Goal: Transaction & Acquisition: Purchase product/service

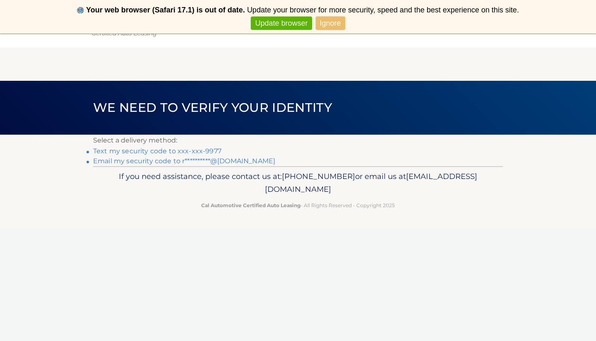
click at [173, 151] on link "Text my security code to xxx-xxx-9977" at bounding box center [157, 151] width 128 height 8
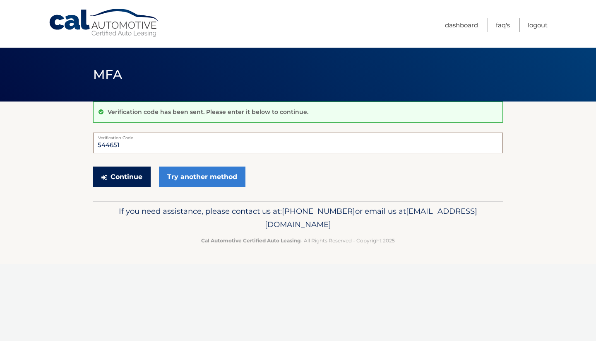
type input "544651"
click at [130, 173] on button "Continue" at bounding box center [122, 176] width 58 height 21
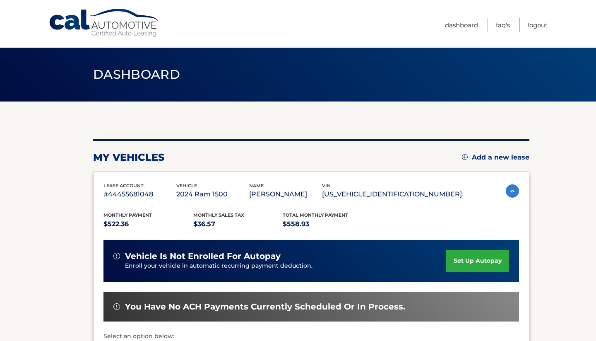
click at [130, 173] on div "lease account #44455681048 vehicle 2024 Ram 1500 name JAIME ALVAREZ vin 1C6RREB…" at bounding box center [311, 292] width 436 height 243
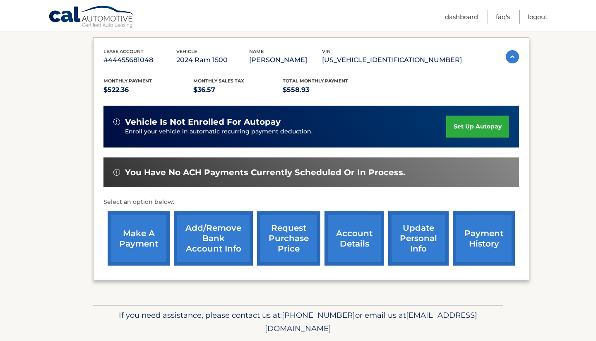
scroll to position [132, 0]
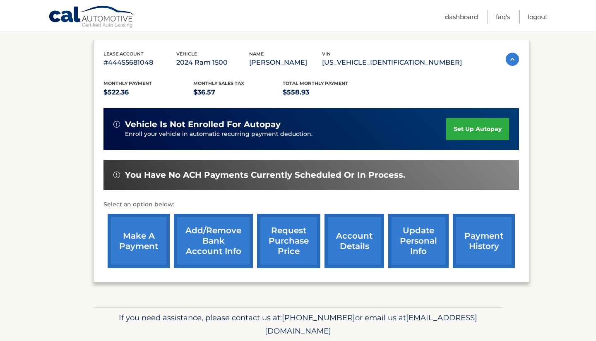
click at [487, 250] on link "payment history" at bounding box center [484, 241] width 62 height 54
click at [142, 245] on link "make a payment" at bounding box center [139, 241] width 62 height 54
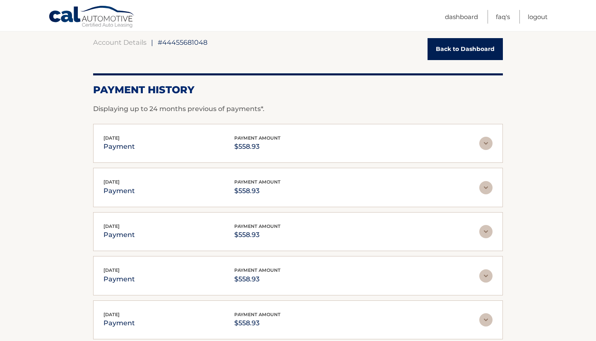
scroll to position [79, 0]
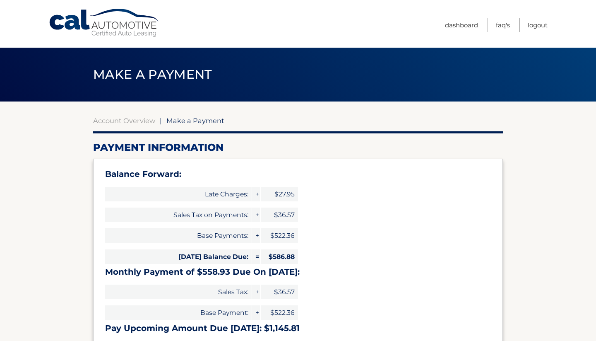
select select "NzVmNTIxN2UtZjI3MC00NTkwLTllMWEtZjc3OTllNDg2OTI3"
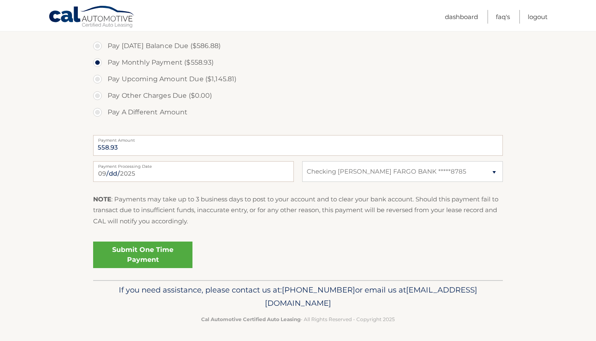
scroll to position [325, 0]
click at [136, 252] on link "Submit One Time Payment" at bounding box center [142, 255] width 99 height 26
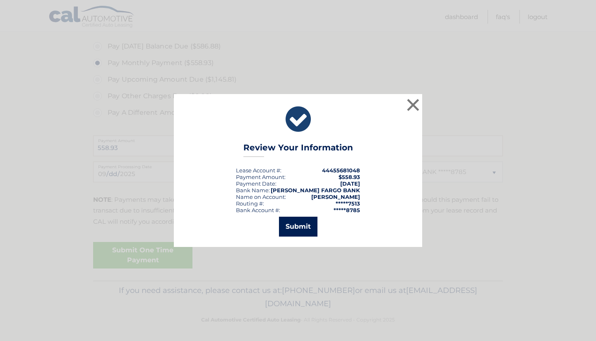
click at [293, 228] on button "Submit" at bounding box center [298, 226] width 38 height 20
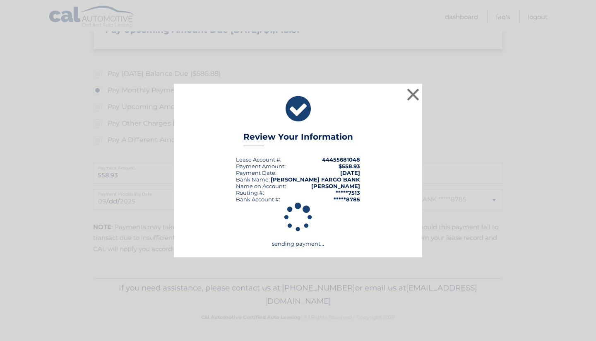
scroll to position [295, 0]
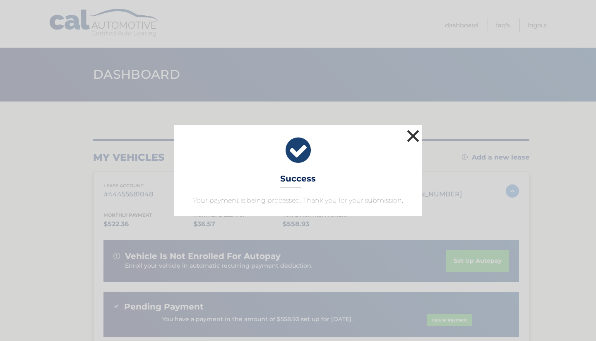
click at [409, 134] on button "×" at bounding box center [413, 135] width 17 height 17
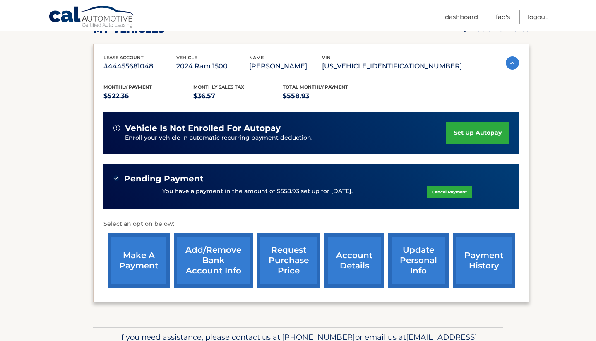
scroll to position [130, 0]
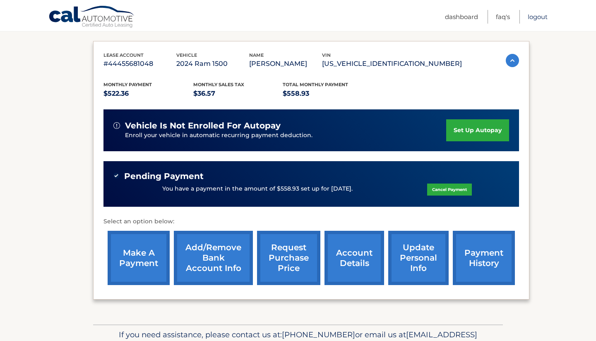
click at [536, 16] on link "Logout" at bounding box center [538, 17] width 20 height 14
